Goal: Find specific page/section: Find specific page/section

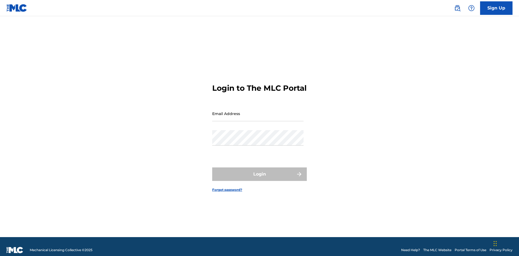
scroll to position [7, 0]
click at [258, 111] on input "Email Address" at bounding box center [257, 113] width 91 height 15
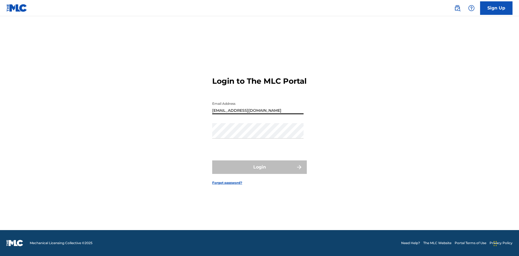
type input "Duke.McTesterson@gmail.com"
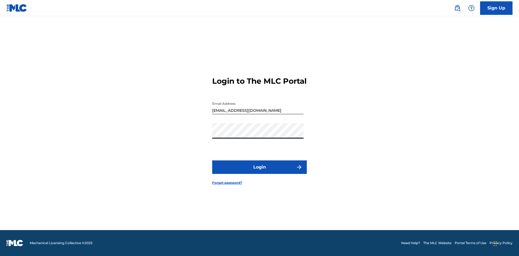
click at [259, 172] on button "Login" at bounding box center [259, 167] width 95 height 14
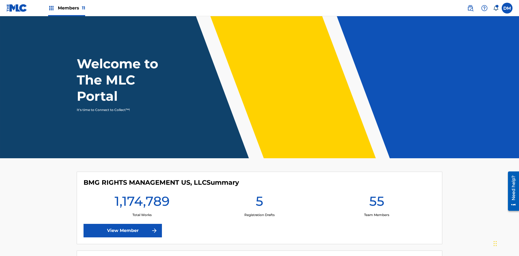
scroll to position [23, 0]
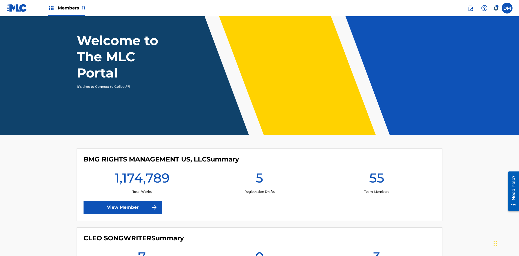
click at [66, 8] on span "Members 11" at bounding box center [71, 8] width 27 height 6
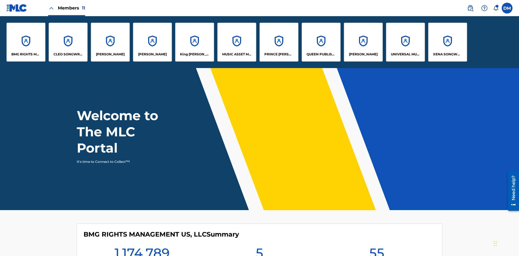
scroll to position [0, 0]
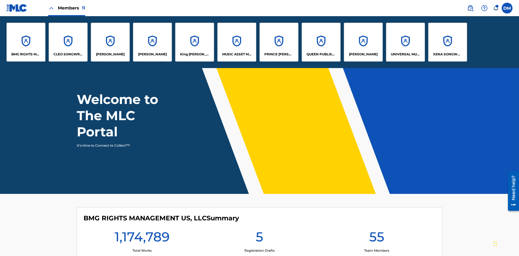
click at [194, 54] on p "King McTesterson" at bounding box center [194, 54] width 29 height 5
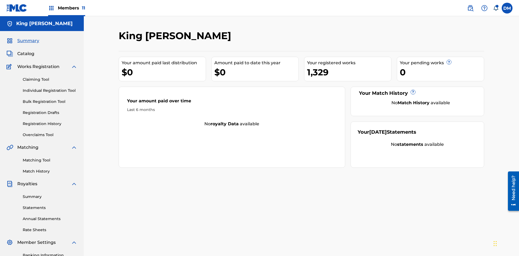
scroll to position [18, 0]
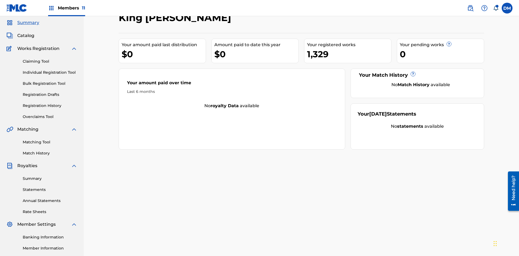
click at [26, 36] on span "Catalog" at bounding box center [25, 35] width 17 height 6
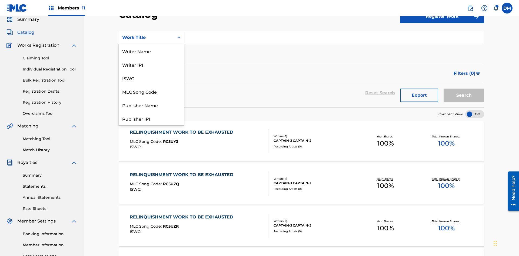
scroll to position [81, 0]
click at [151, 119] on div "Work Title" at bounding box center [151, 119] width 65 height 14
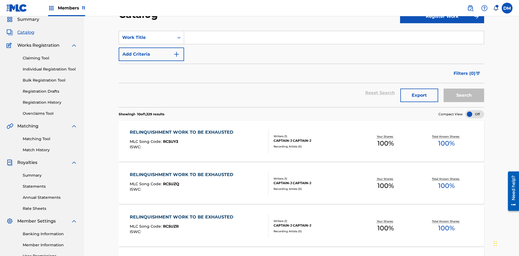
scroll to position [20, 0]
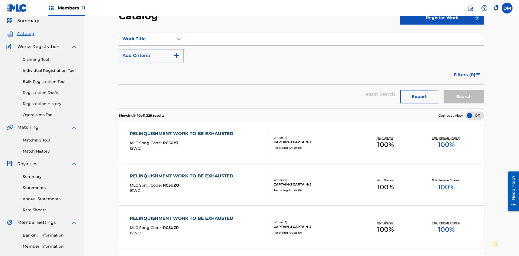
click at [334, 39] on input "Search Form" at bounding box center [334, 38] width 300 height 13
